Goal: Task Accomplishment & Management: Manage account settings

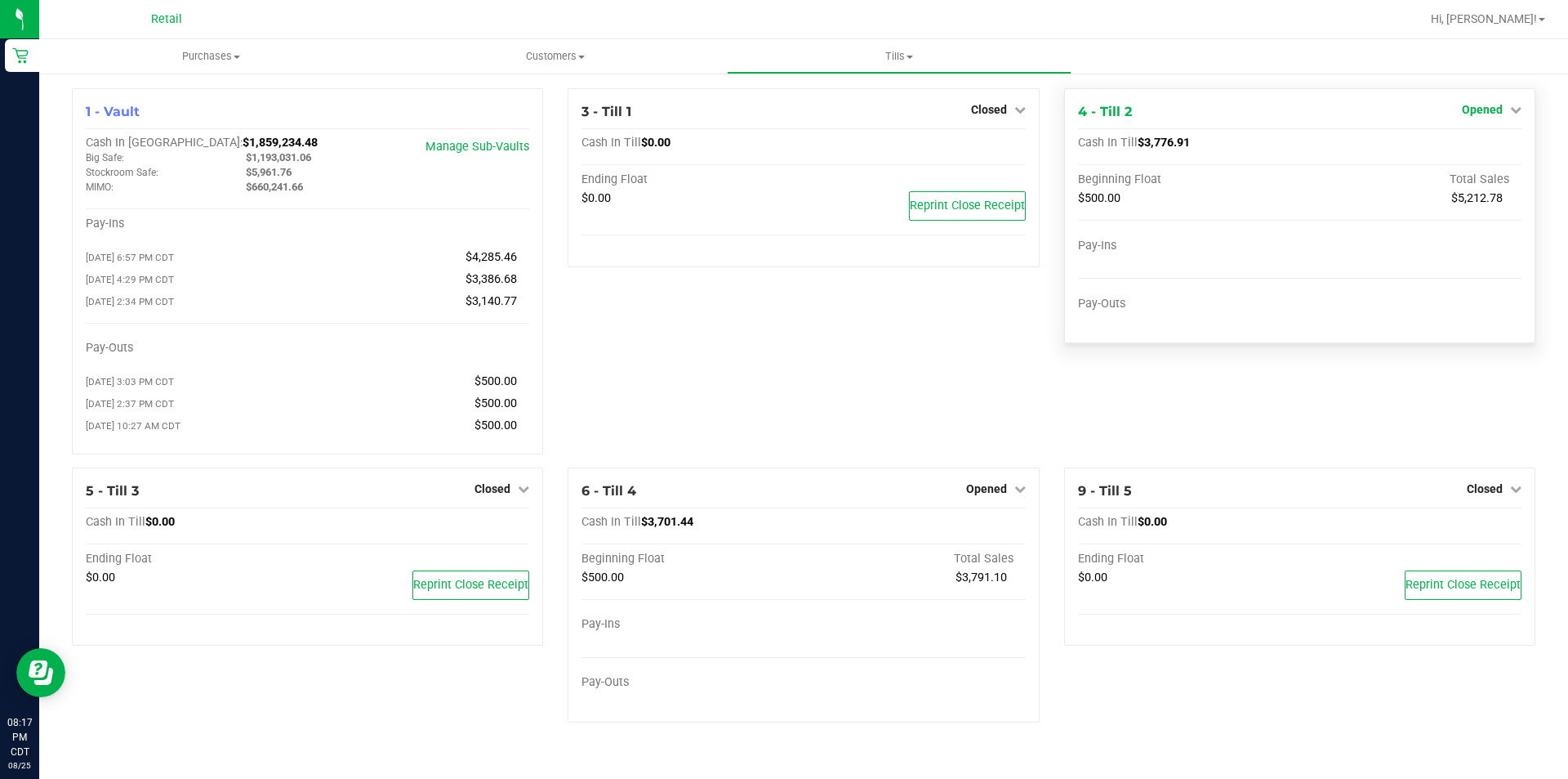
click at [1504, 111] on link "Opened" at bounding box center [1492, 110] width 60 height 13
click at [1487, 146] on link "Close Till" at bounding box center [1484, 144] width 44 height 13
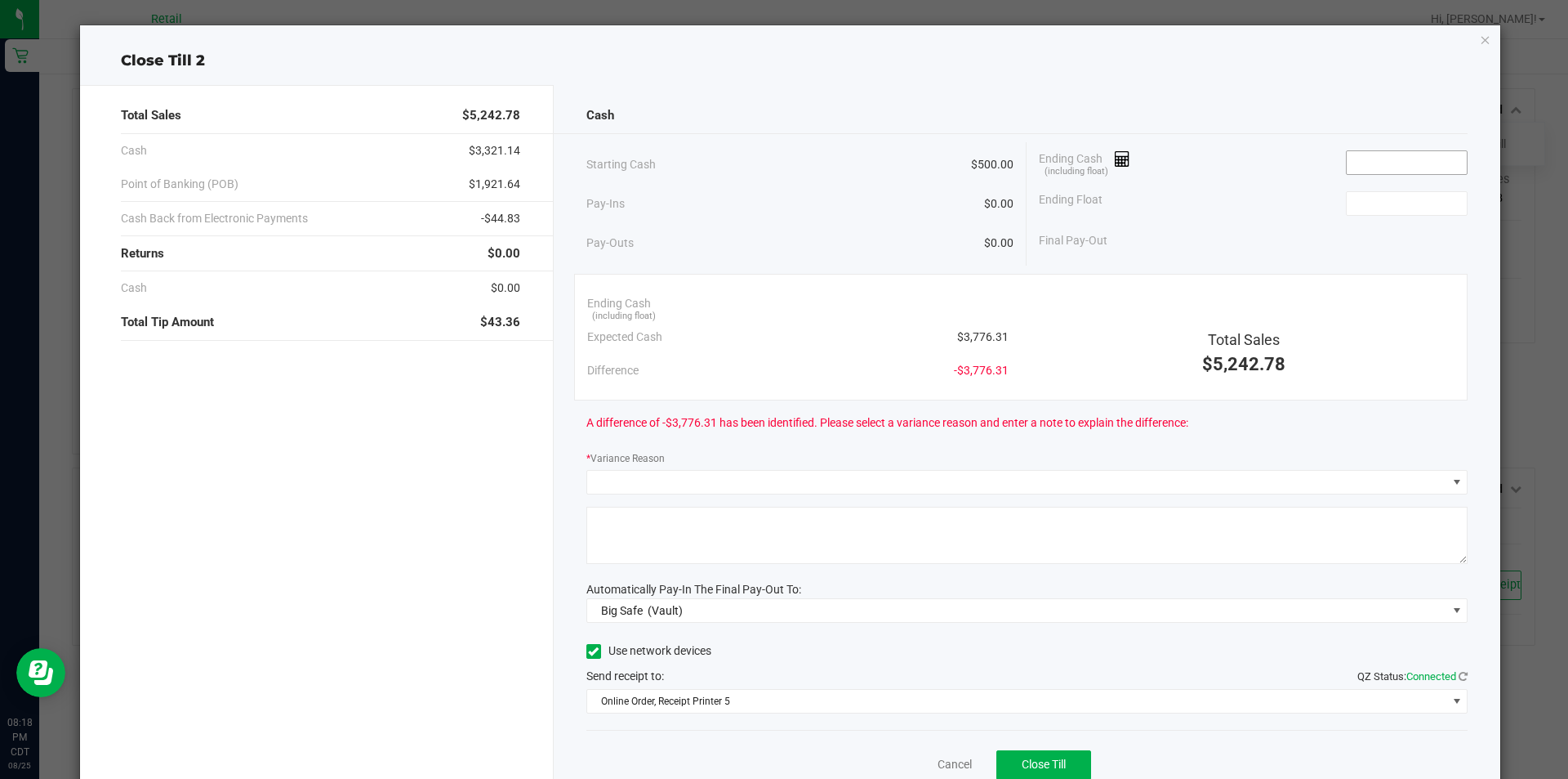
click at [1371, 164] on input at bounding box center [1406, 162] width 120 height 23
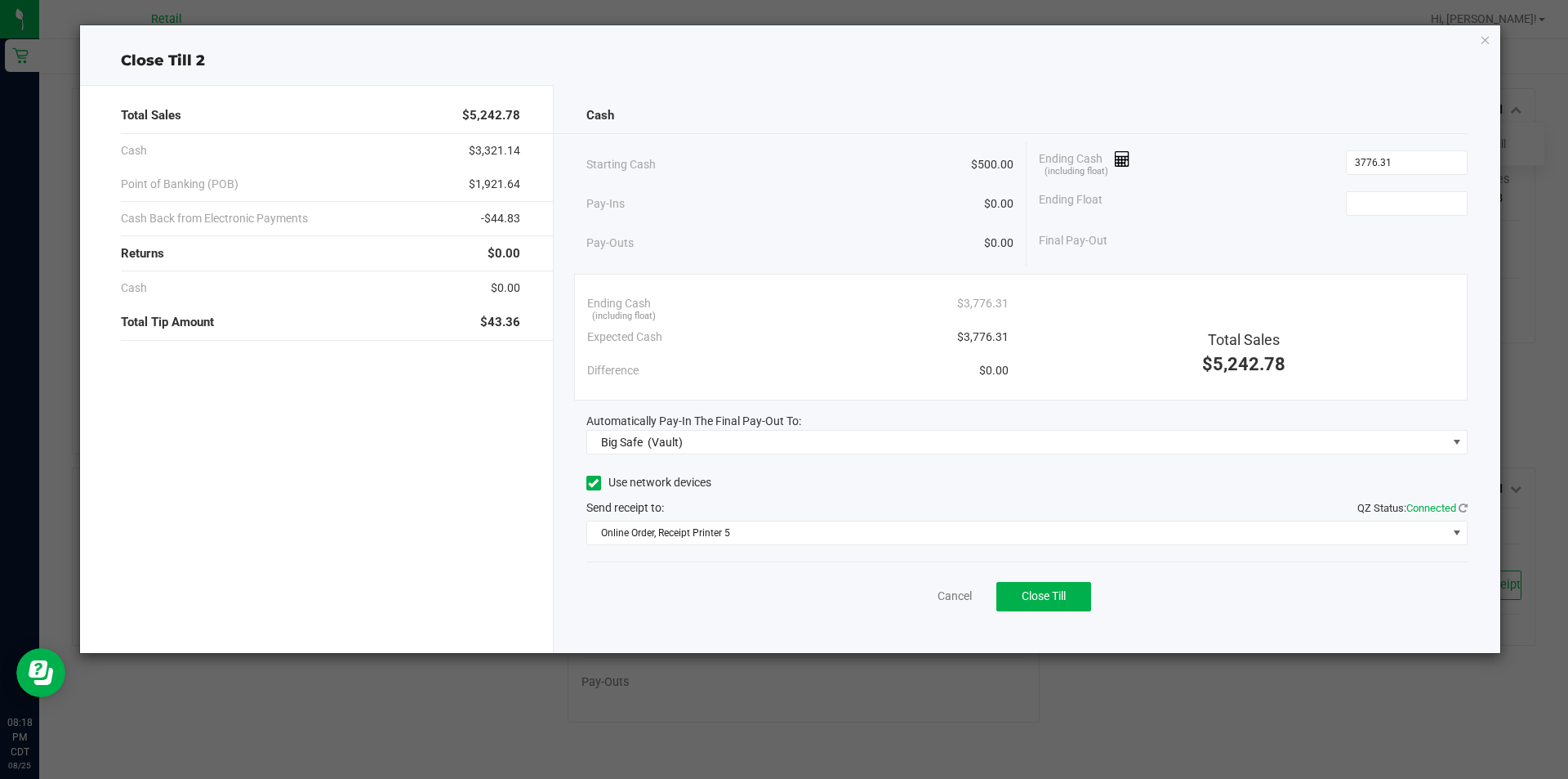
click at [766, 648] on div "Cash Starting Cash $500.00 Pay-Ins $0.00 Pay-Outs $0.00 Ending Cash (including …" at bounding box center [1027, 368] width 948 height 568
type input "$3,776.31"
click at [827, 439] on span "Big Safe (Vault)" at bounding box center [1017, 442] width 860 height 23
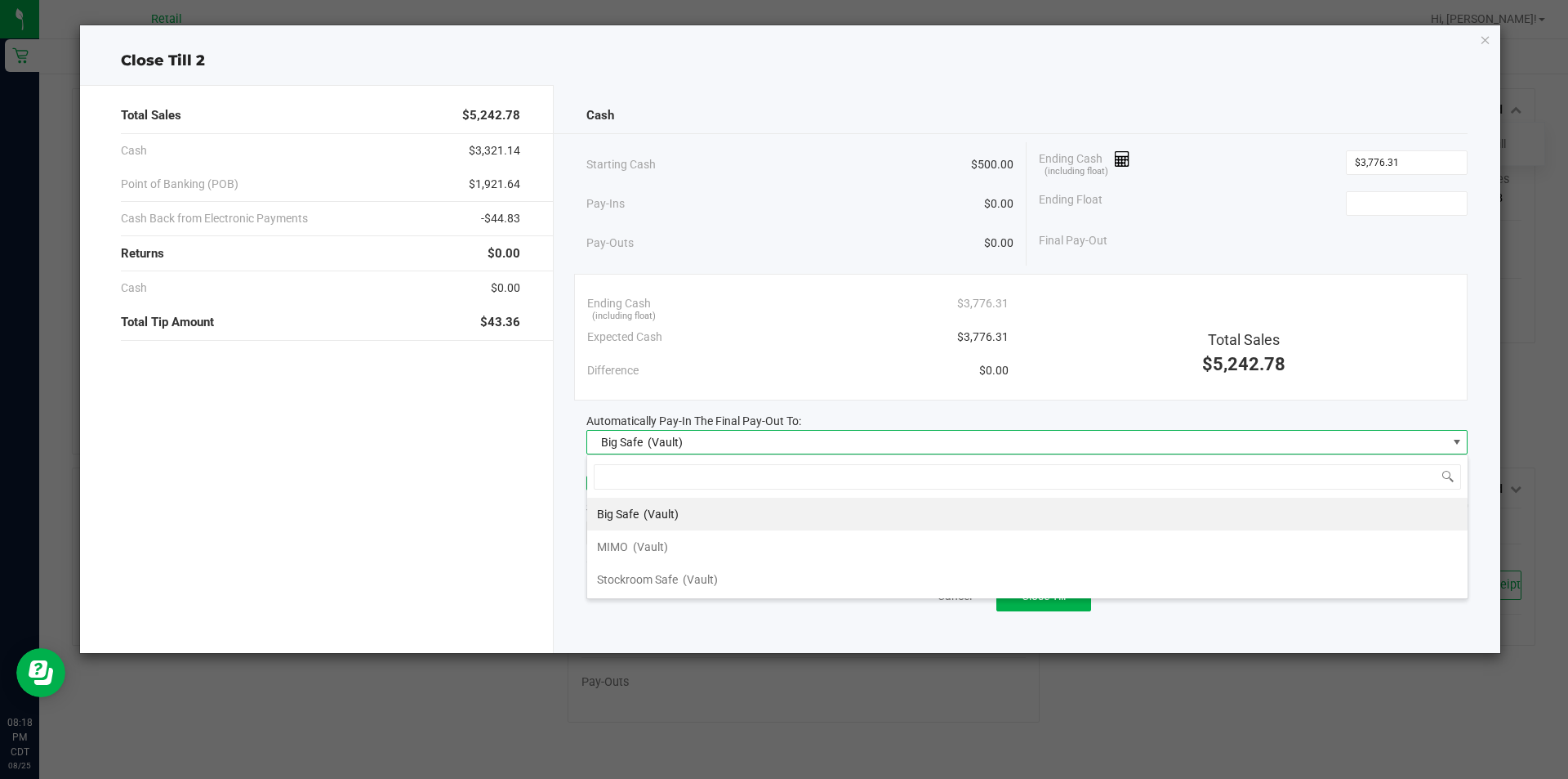
scroll to position [24, 882]
click at [662, 547] on span "(Vault)" at bounding box center [650, 547] width 35 height 13
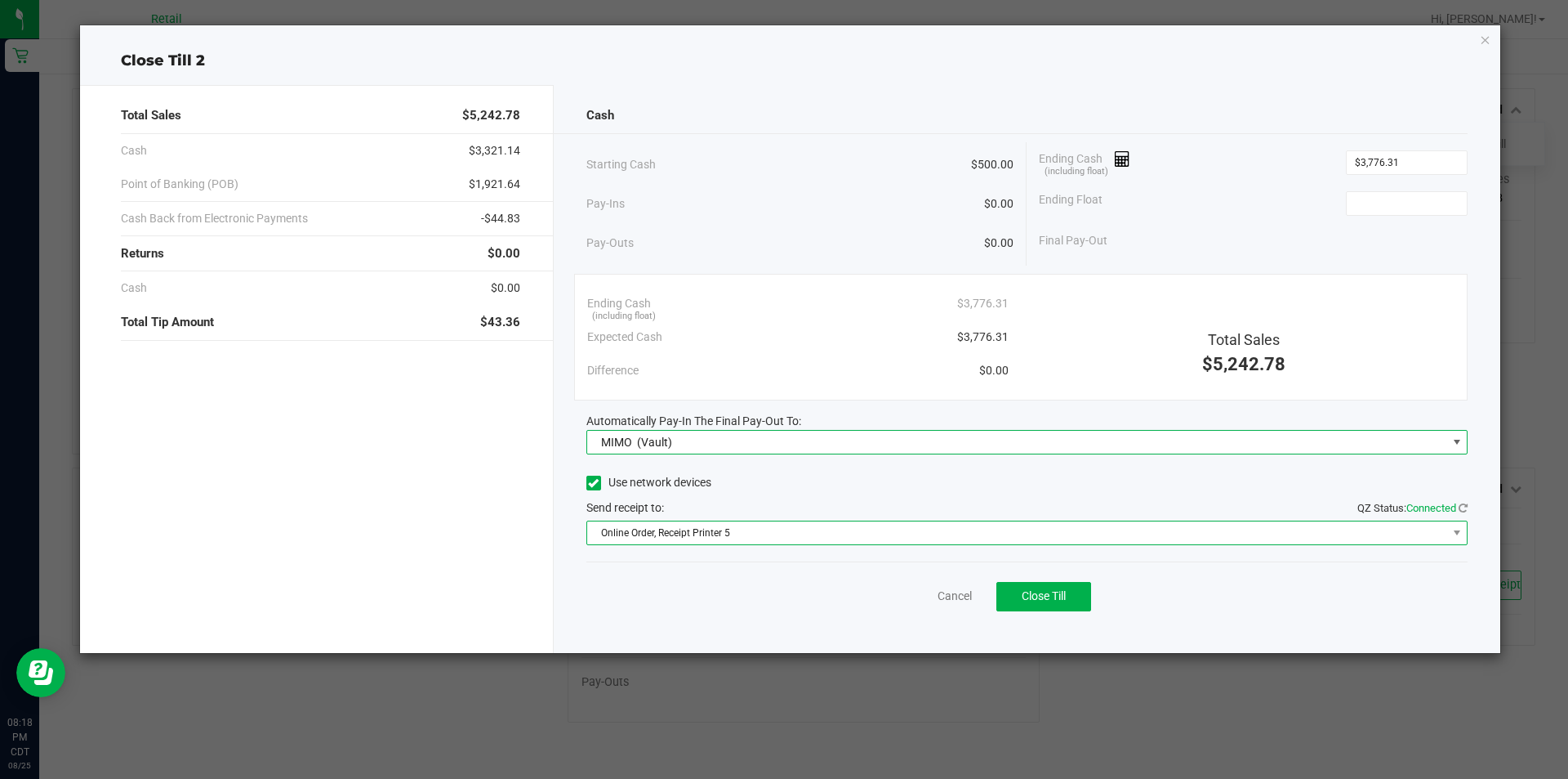
click at [764, 538] on span "Online Order, Receipt Printer 5" at bounding box center [1017, 532] width 860 height 23
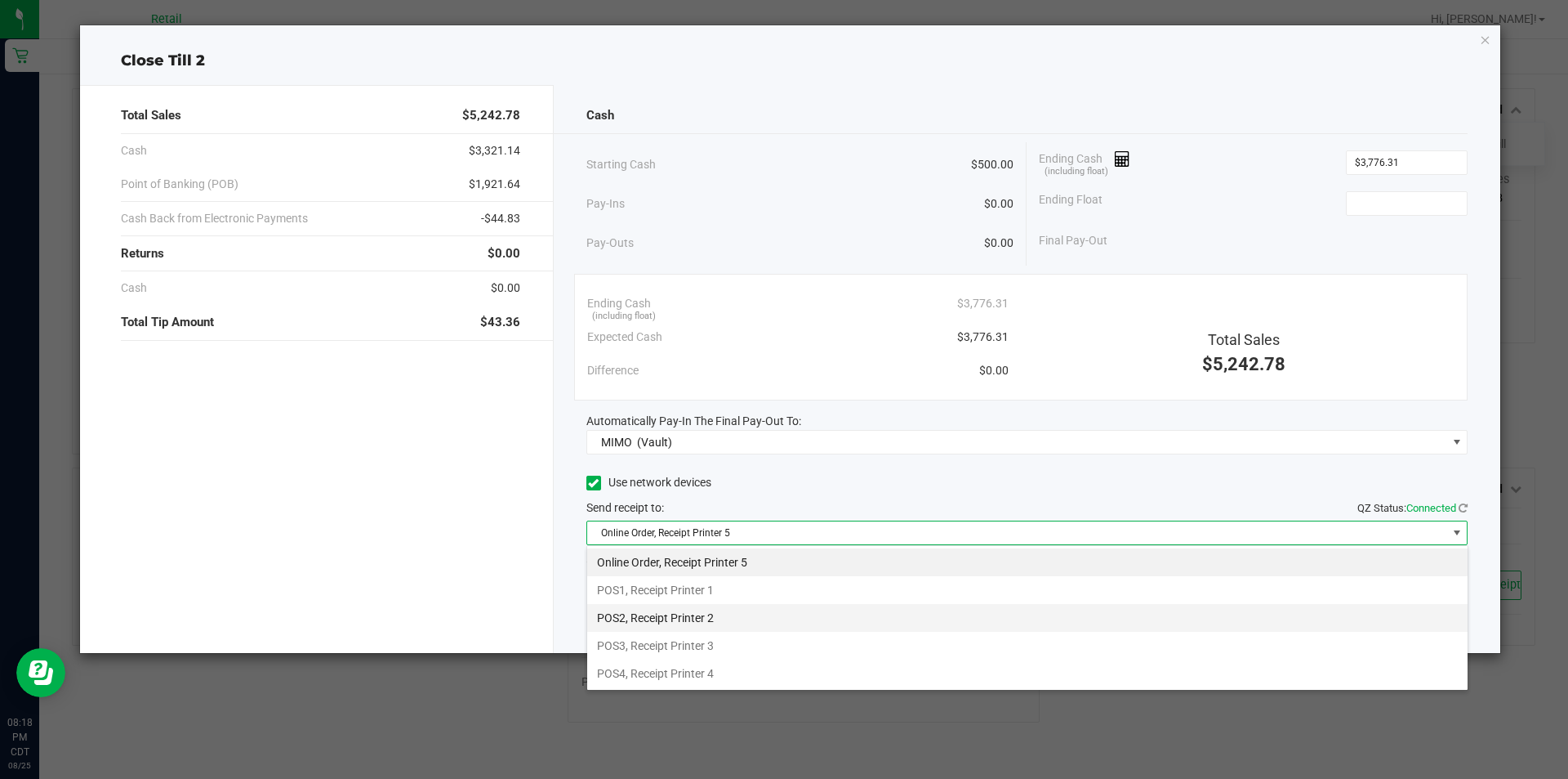
click at [728, 612] on li "POS2, Receipt Printer 2" at bounding box center [1027, 617] width 881 height 28
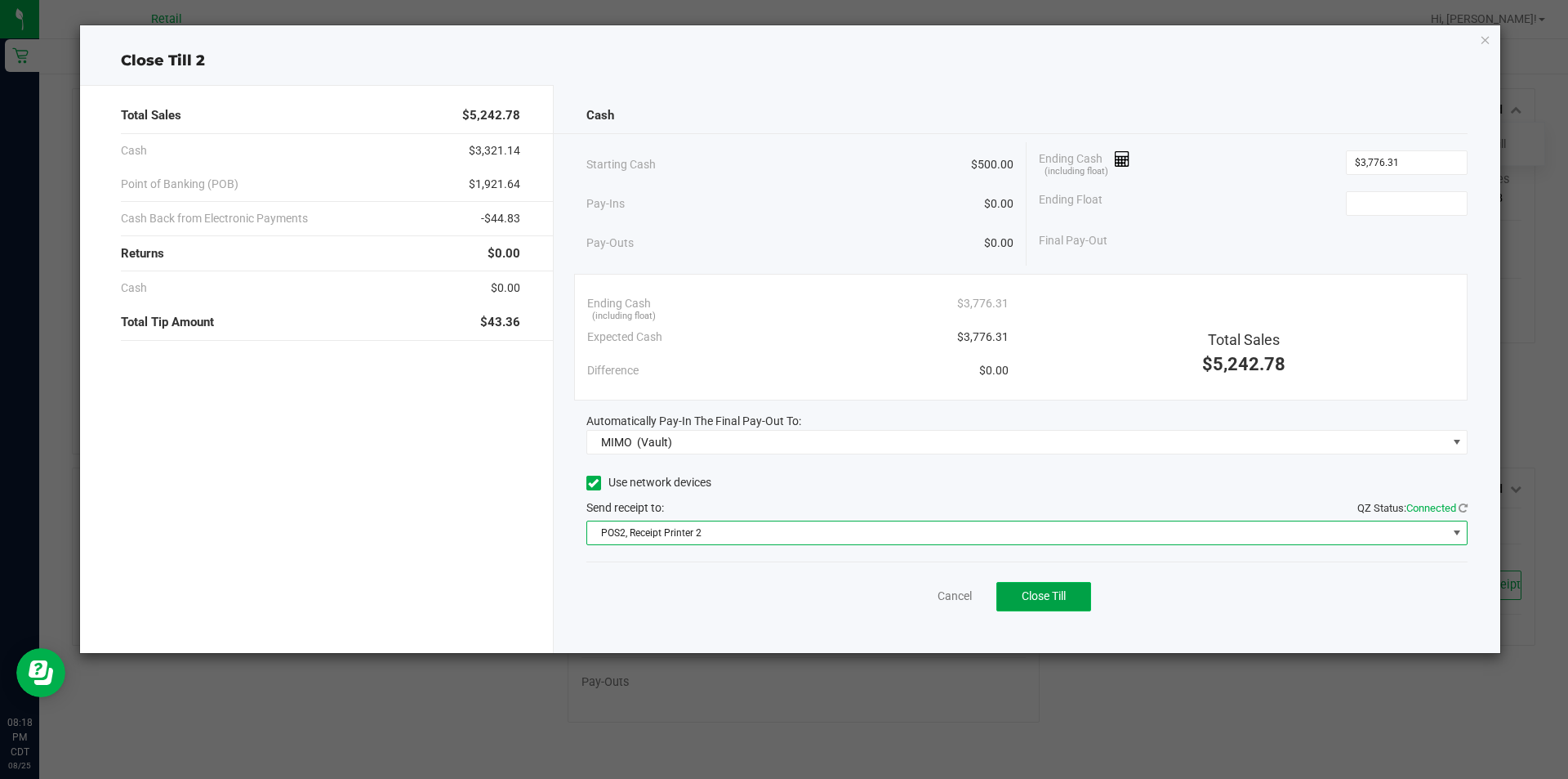
click at [1067, 604] on button "Close Till" at bounding box center [1043, 596] width 95 height 29
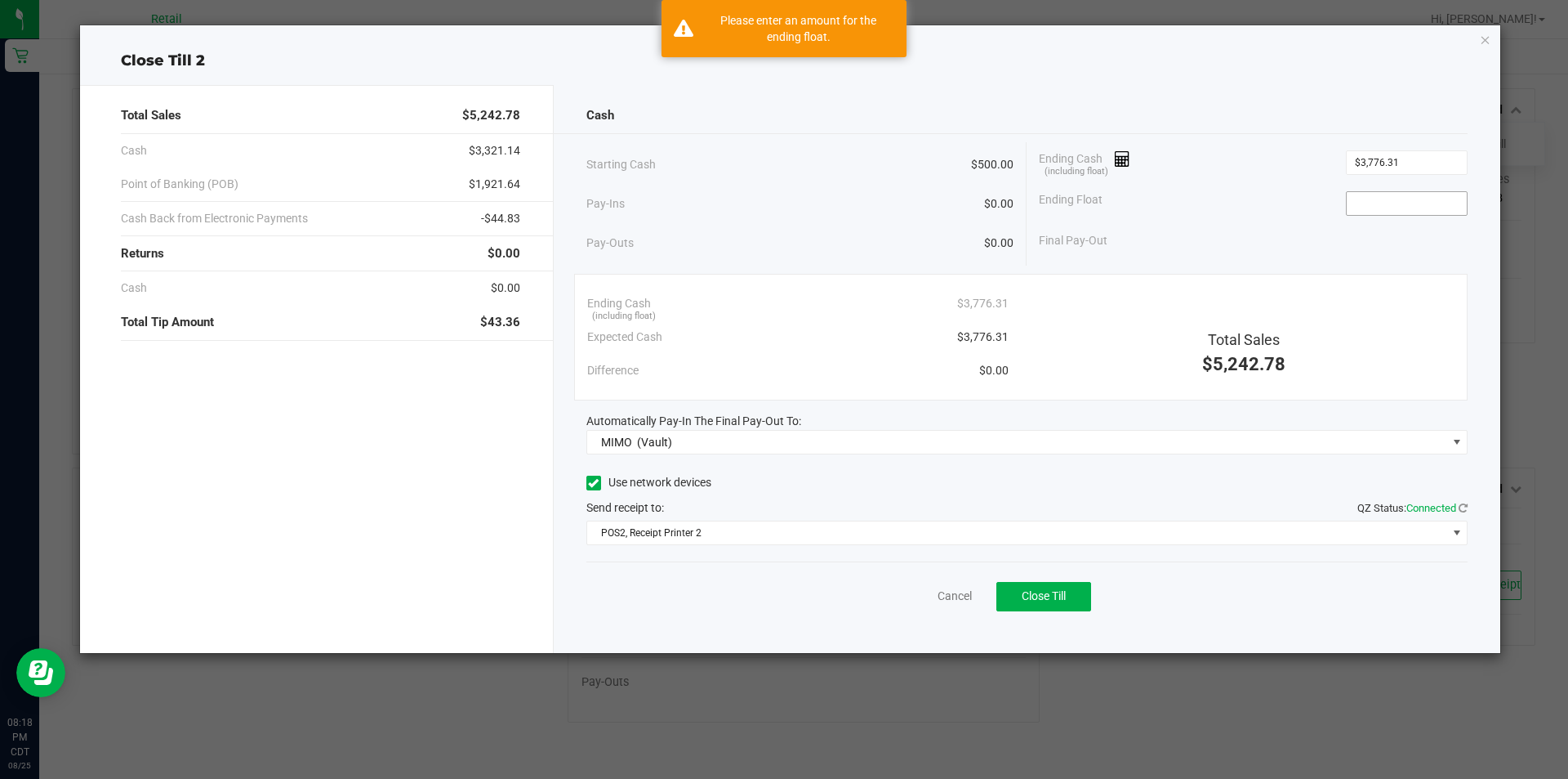
click at [1405, 209] on input at bounding box center [1406, 203] width 120 height 23
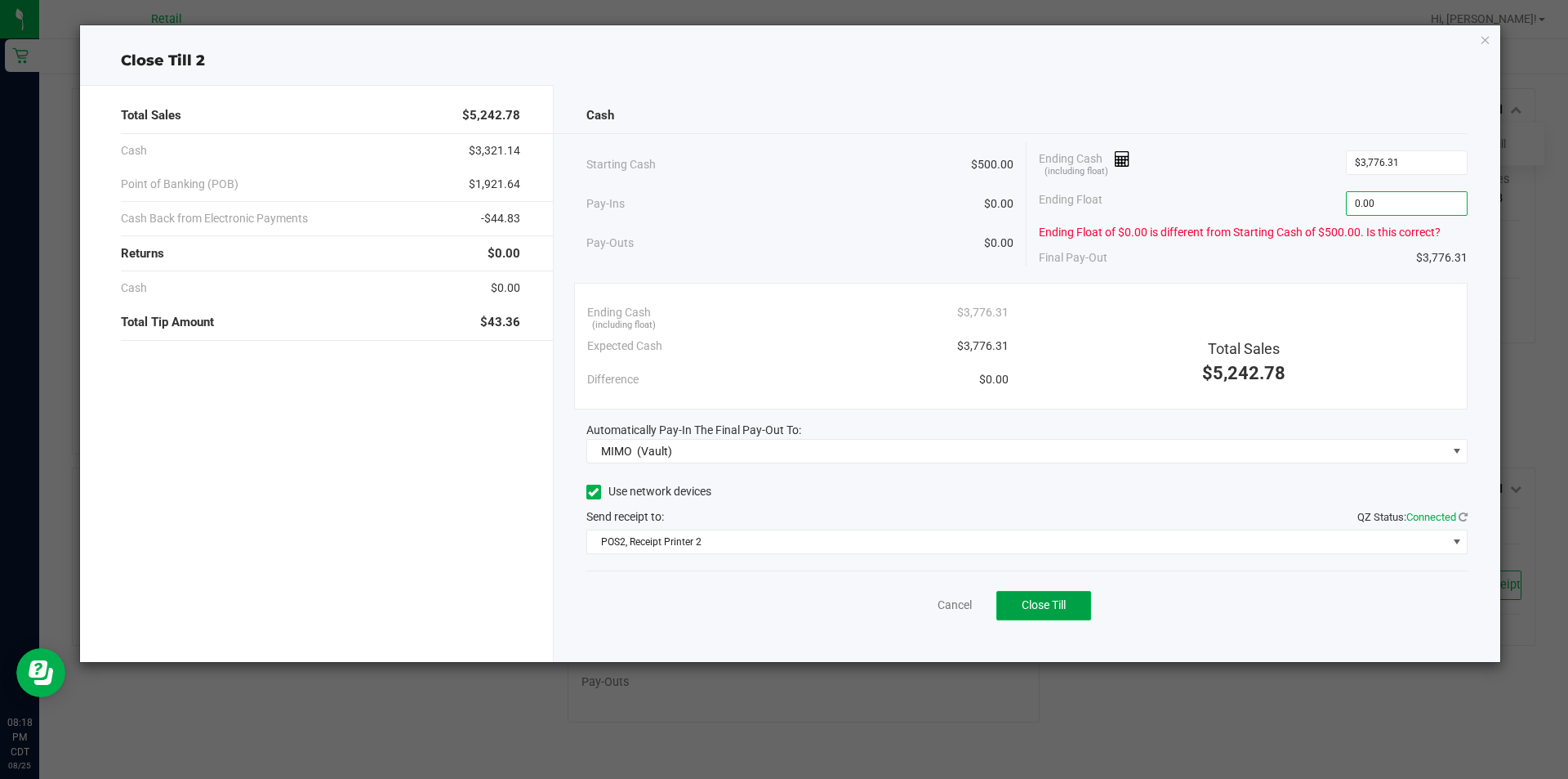
click at [1042, 603] on span "Close Till" at bounding box center [1043, 605] width 44 height 13
type input "$0.00"
click at [916, 600] on link "Dismiss" at bounding box center [919, 605] width 39 height 17
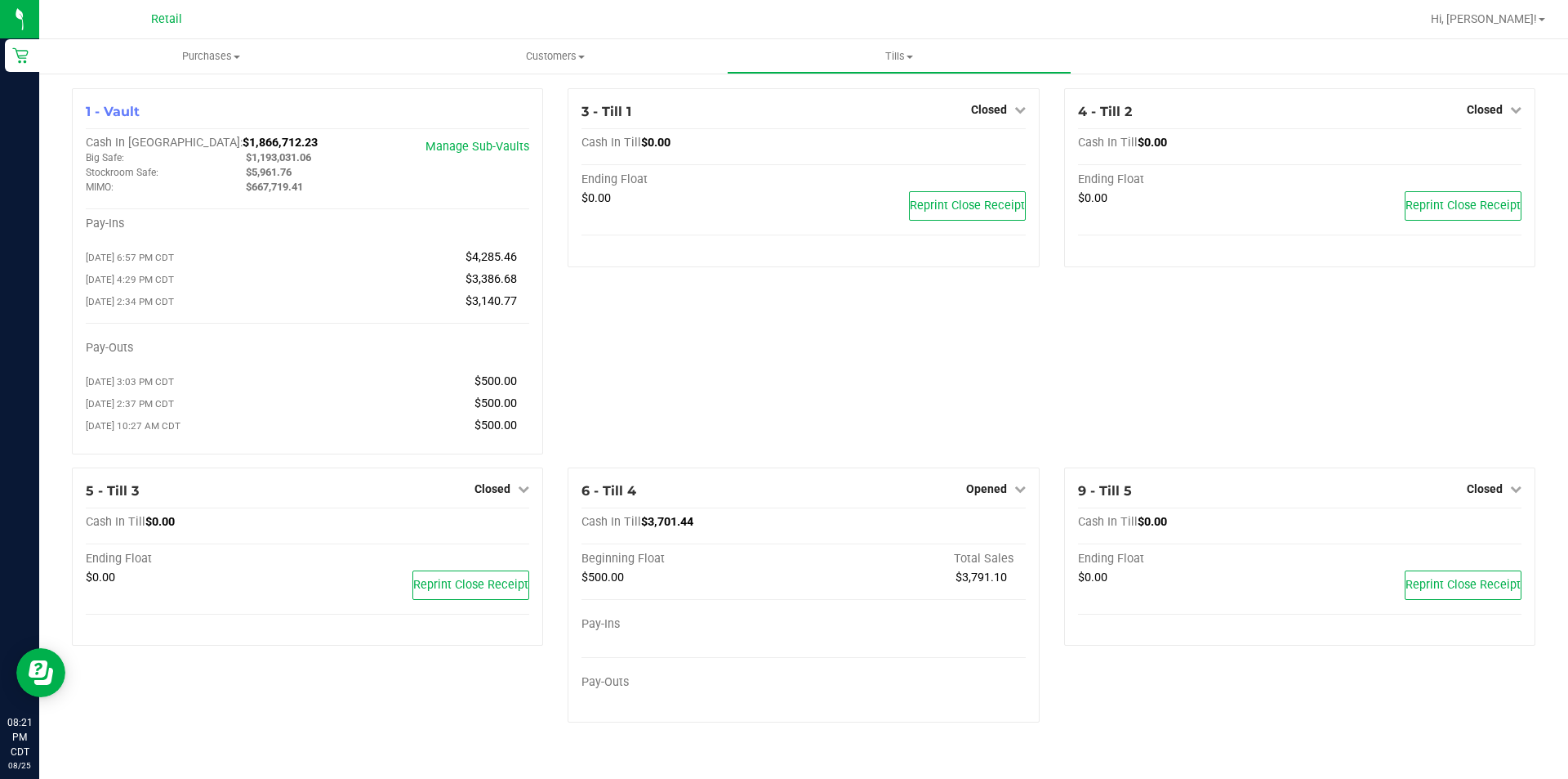
click at [1532, 23] on span "Hi, [PERSON_NAME]!" at bounding box center [1484, 19] width 106 height 13
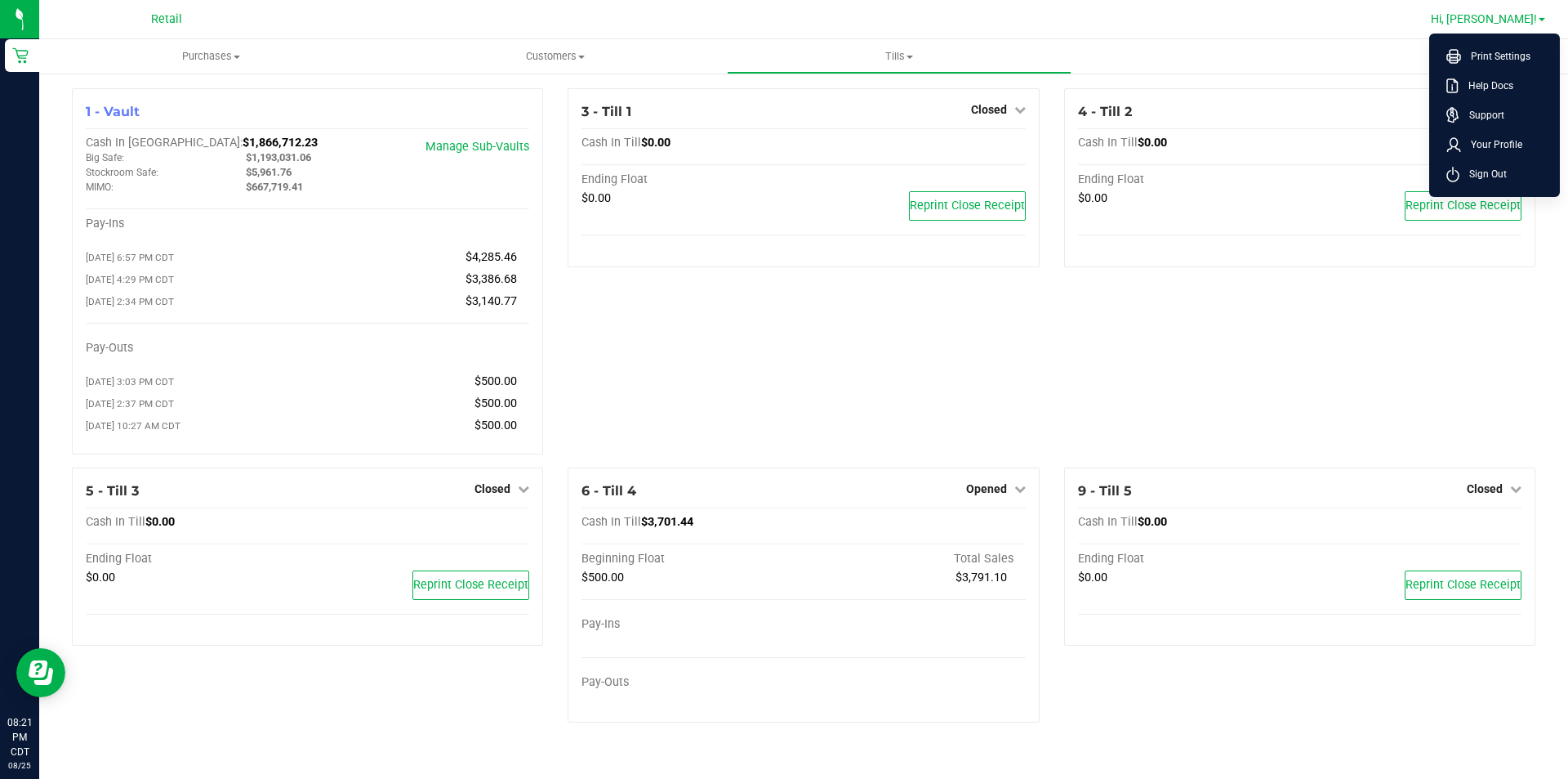
click at [1515, 182] on li "Sign Out" at bounding box center [1495, 174] width 122 height 29
